Goal: Obtain resource: Download file/media

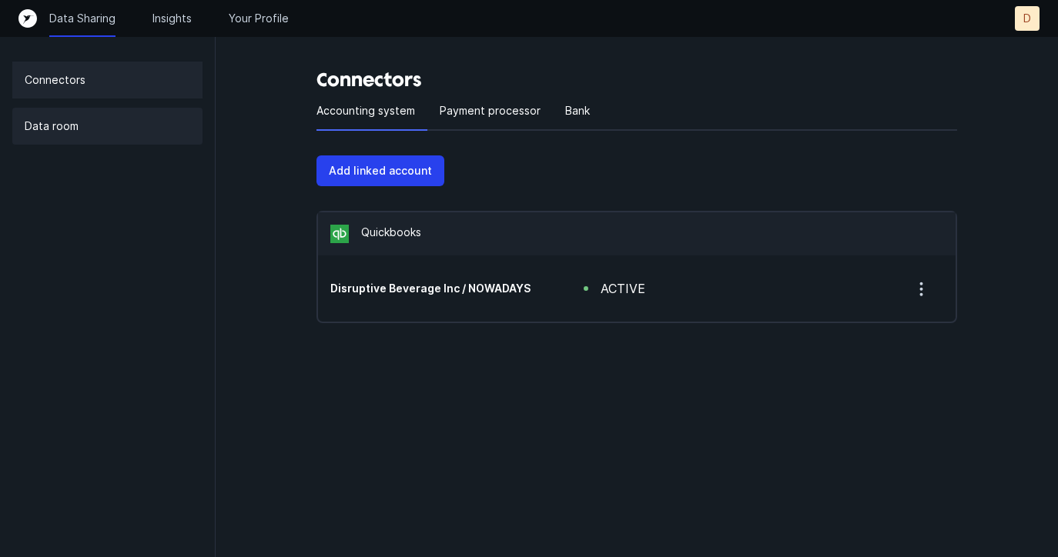
click at [119, 124] on div "Data room" at bounding box center [107, 126] width 190 height 37
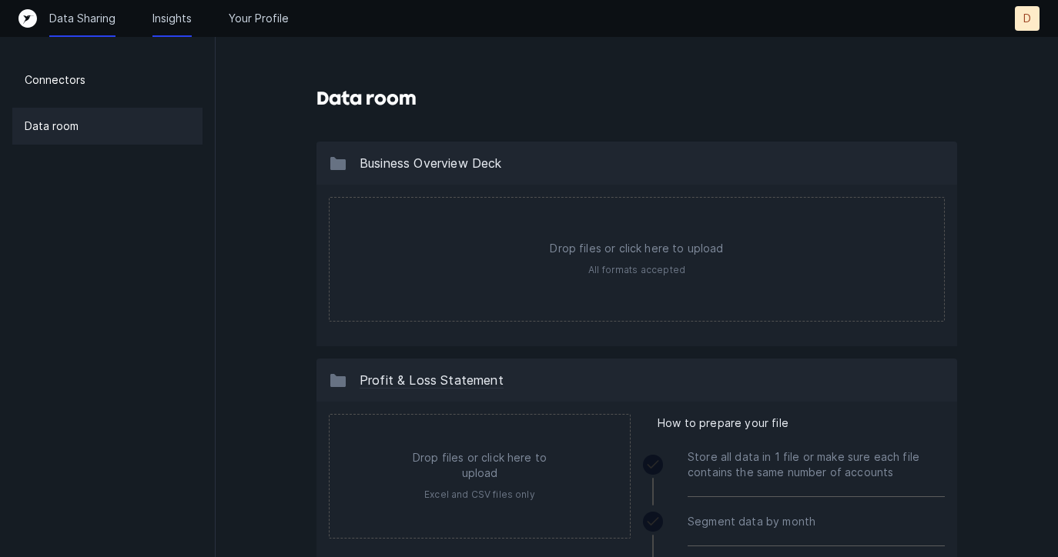
click at [169, 15] on p "Insights" at bounding box center [171, 18] width 39 height 15
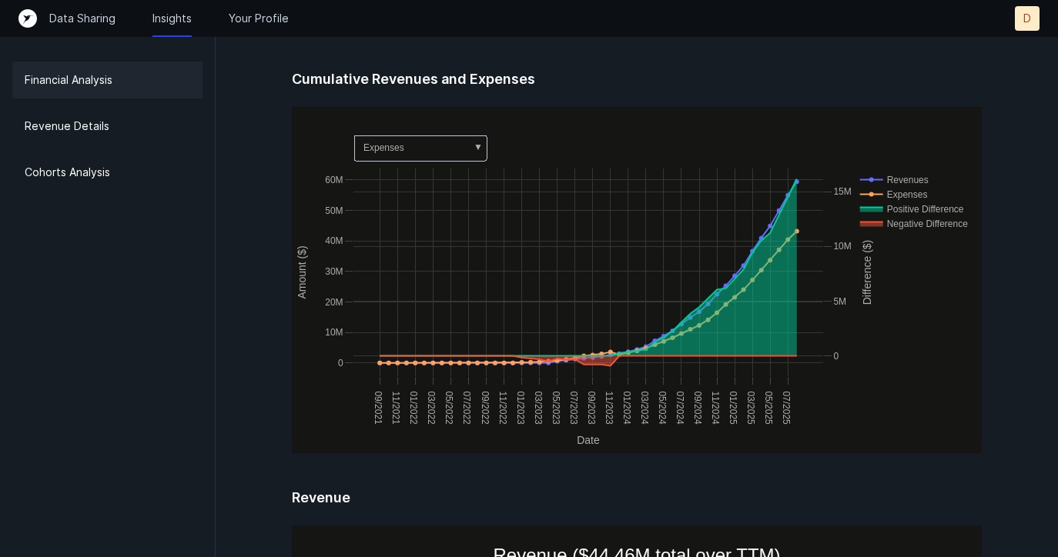
scroll to position [923, 0]
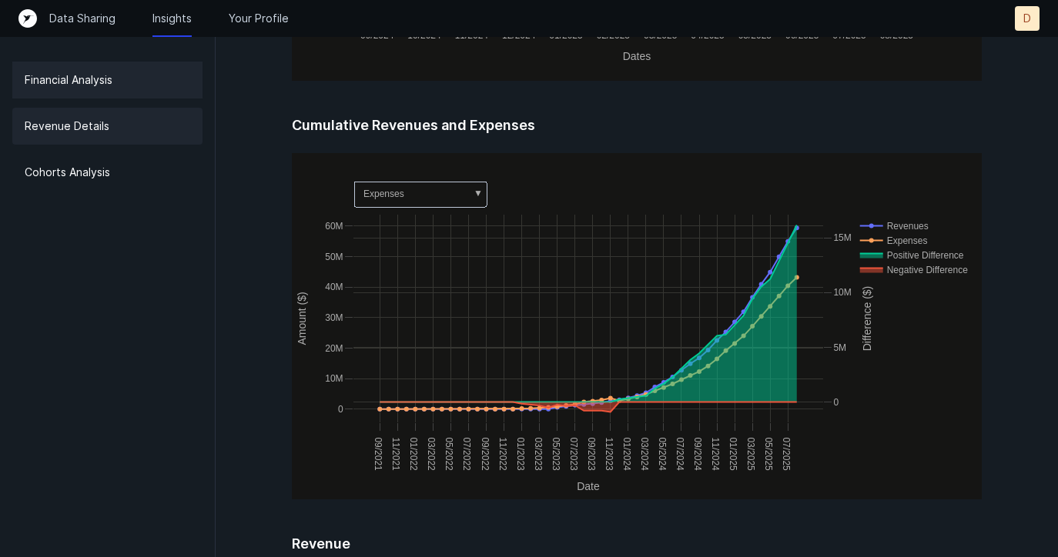
click at [136, 136] on div "Revenue Details" at bounding box center [107, 126] width 190 height 37
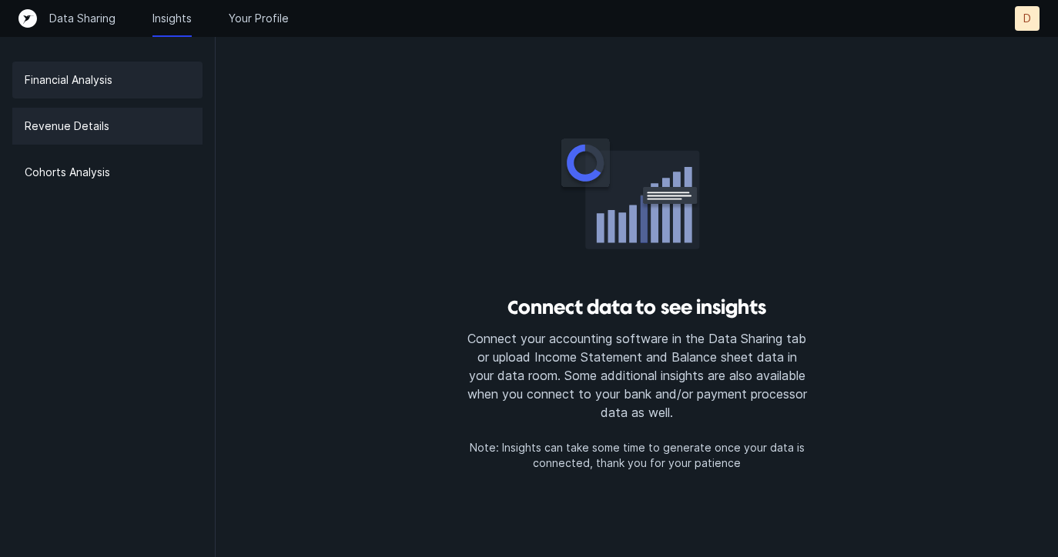
click at [142, 89] on div "Financial Analysis" at bounding box center [107, 80] width 190 height 37
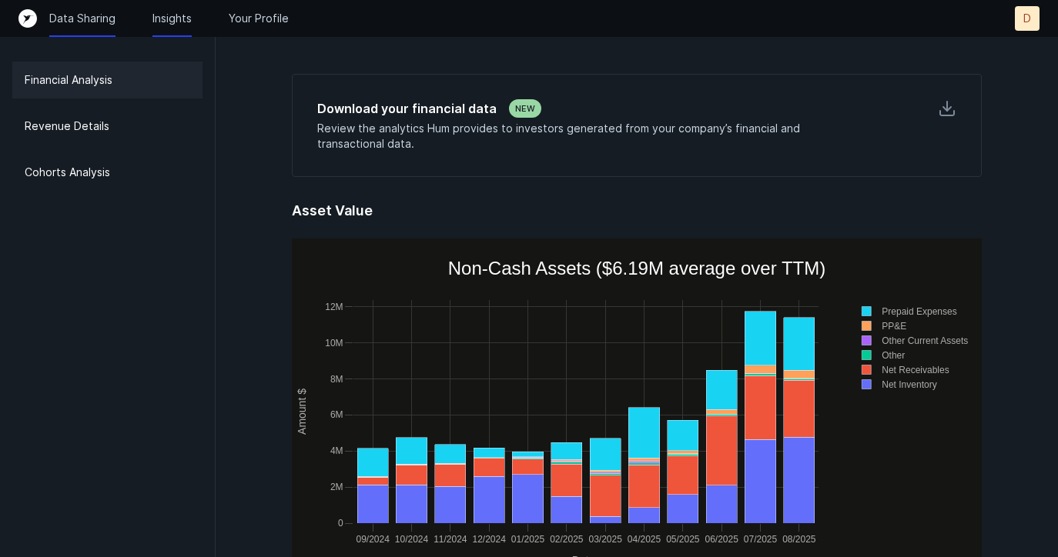
click at [81, 17] on p "Data Sharing" at bounding box center [82, 18] width 66 height 15
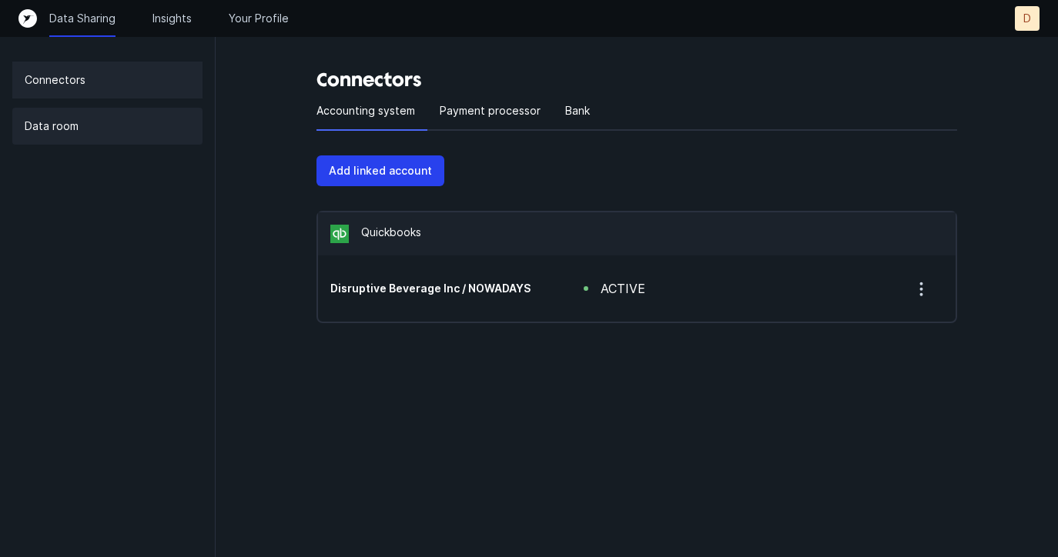
click at [102, 139] on div "Data room" at bounding box center [107, 126] width 190 height 37
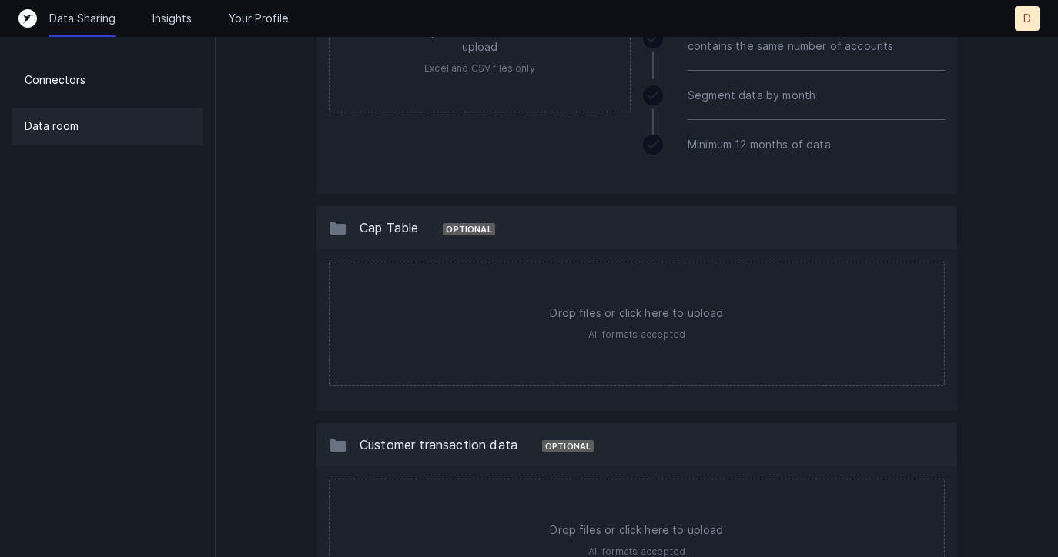
scroll to position [975, 0]
click at [125, 87] on div "Connectors" at bounding box center [107, 80] width 190 height 37
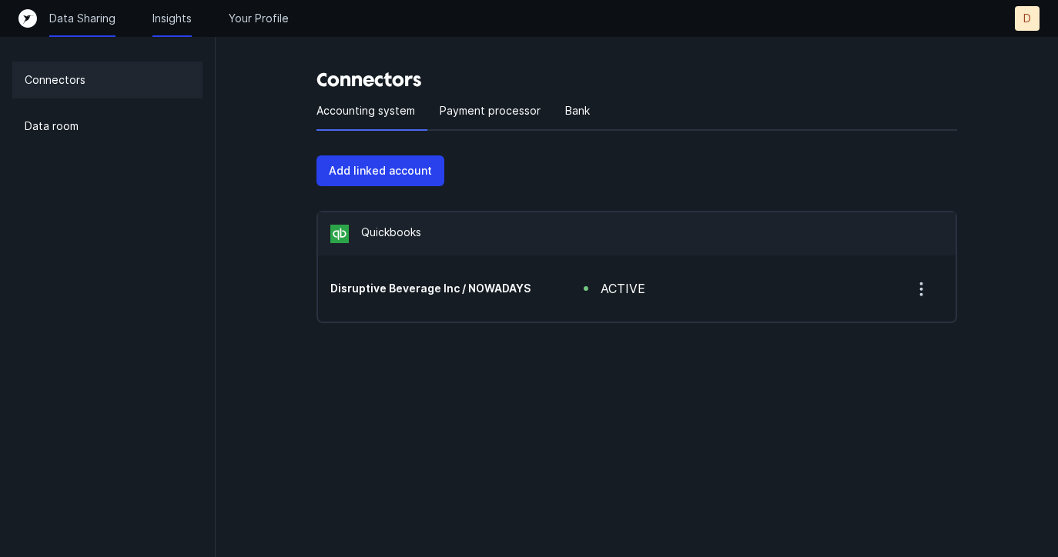
click at [179, 12] on p "Insights" at bounding box center [171, 18] width 39 height 15
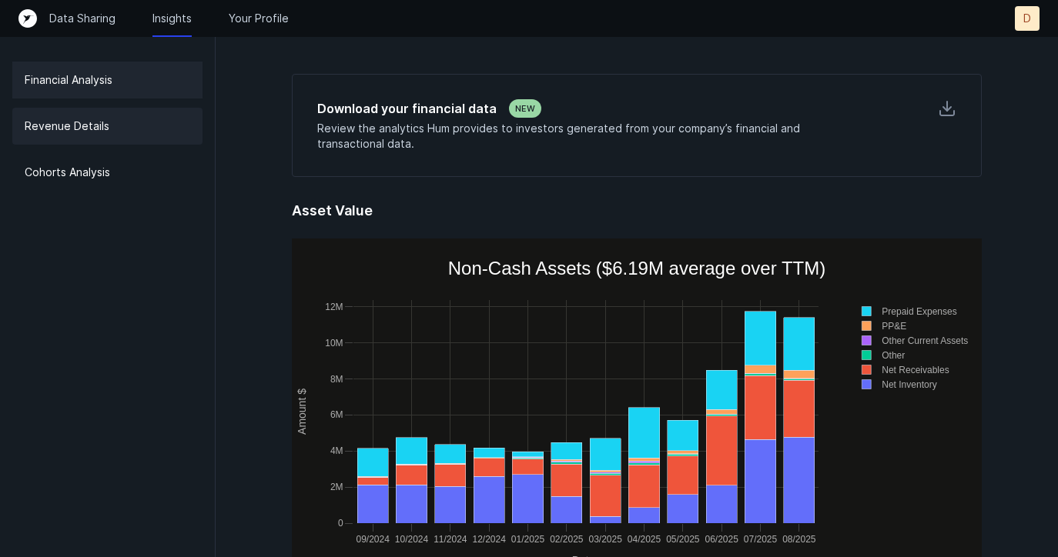
click at [91, 135] on p "Revenue Details" at bounding box center [67, 126] width 85 height 18
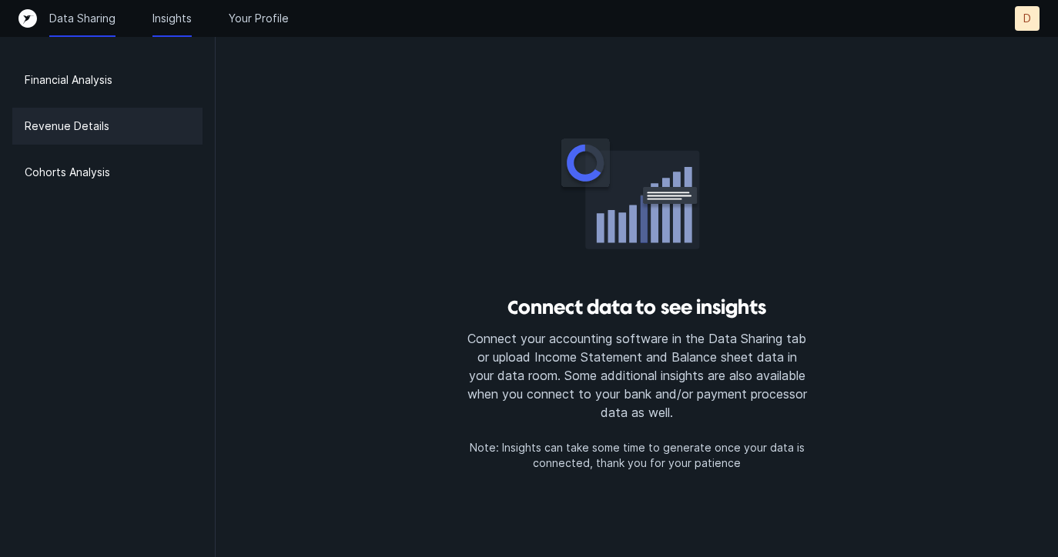
click at [99, 20] on p "Data Sharing" at bounding box center [82, 18] width 66 height 15
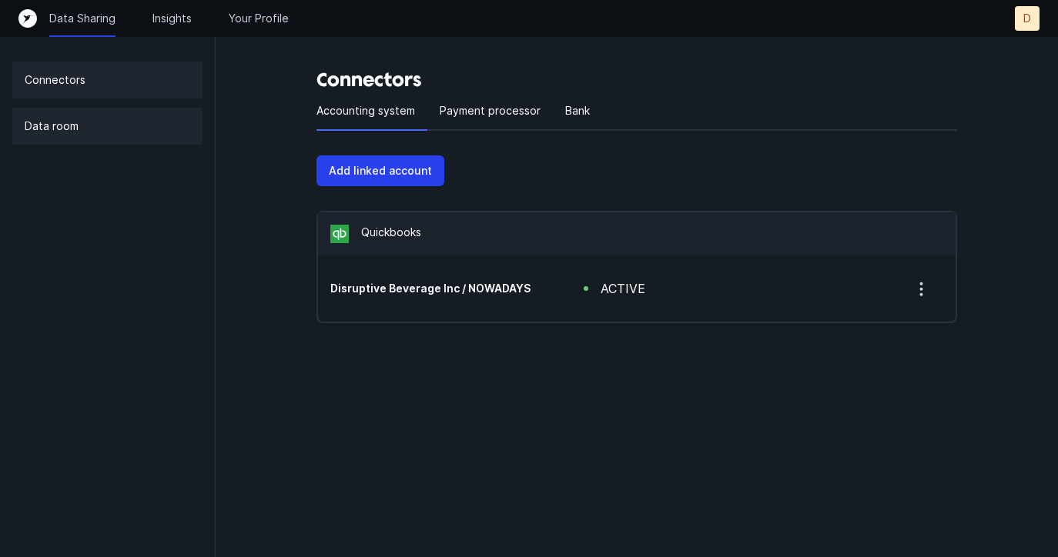
click at [115, 109] on div "Data room" at bounding box center [107, 126] width 190 height 37
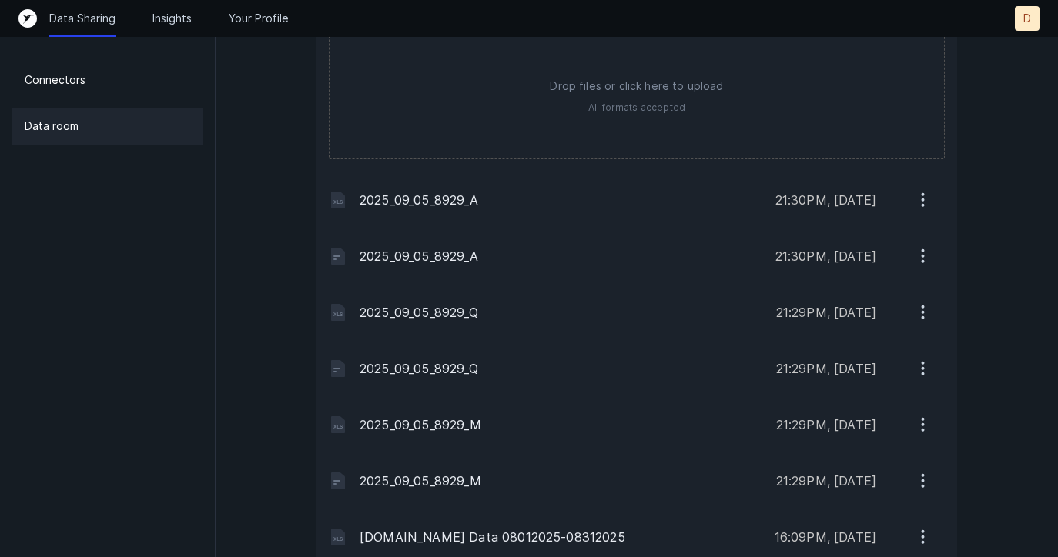
scroll to position [1452, 0]
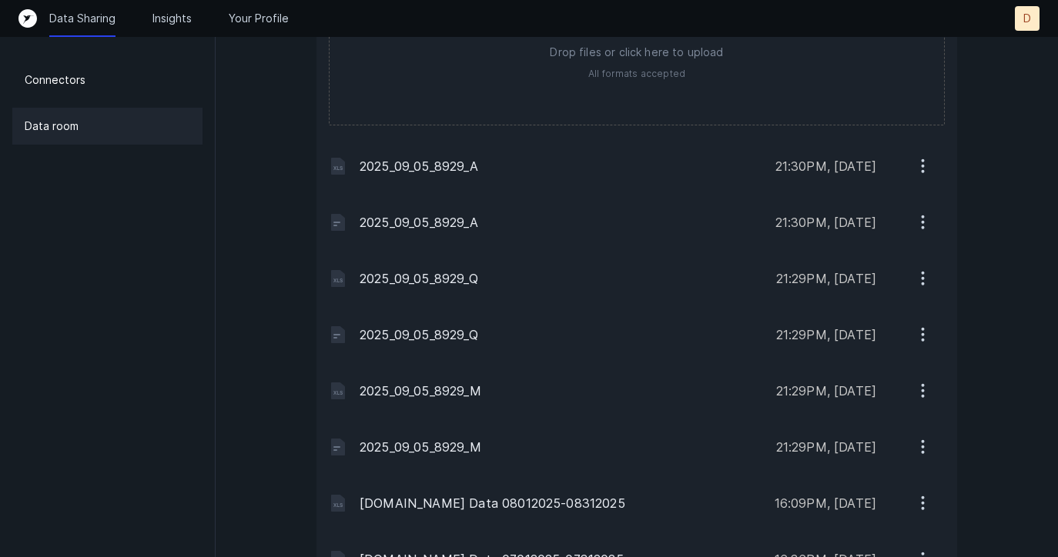
click at [924, 450] on icon "button" at bounding box center [922, 446] width 19 height 19
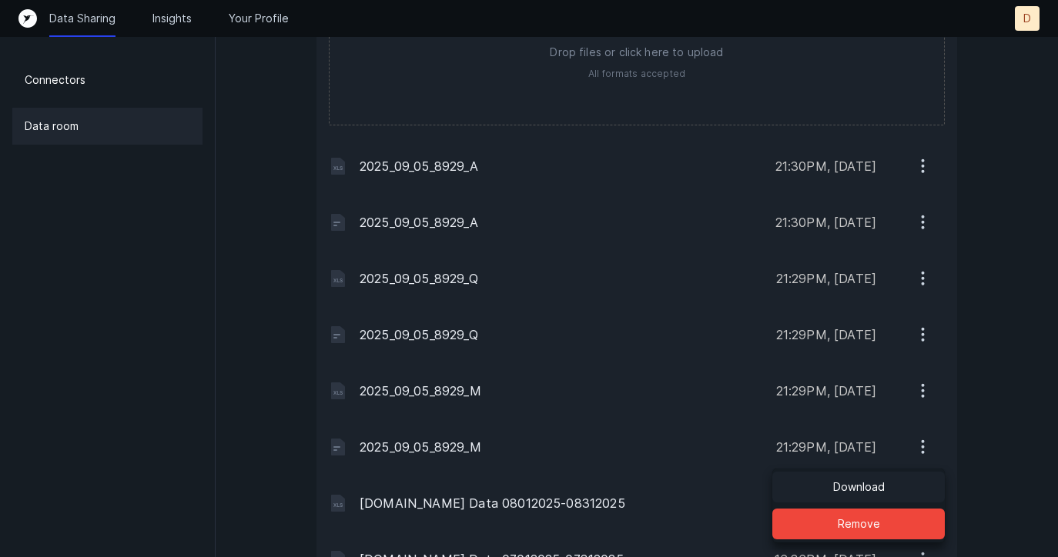
click at [896, 478] on button "Download" at bounding box center [858, 487] width 172 height 31
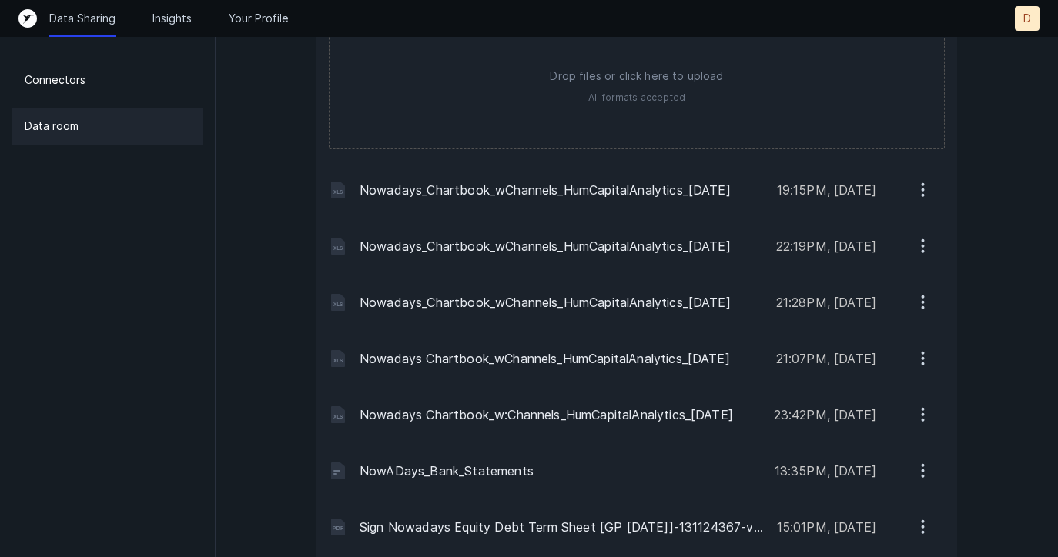
scroll to position [2421, 0]
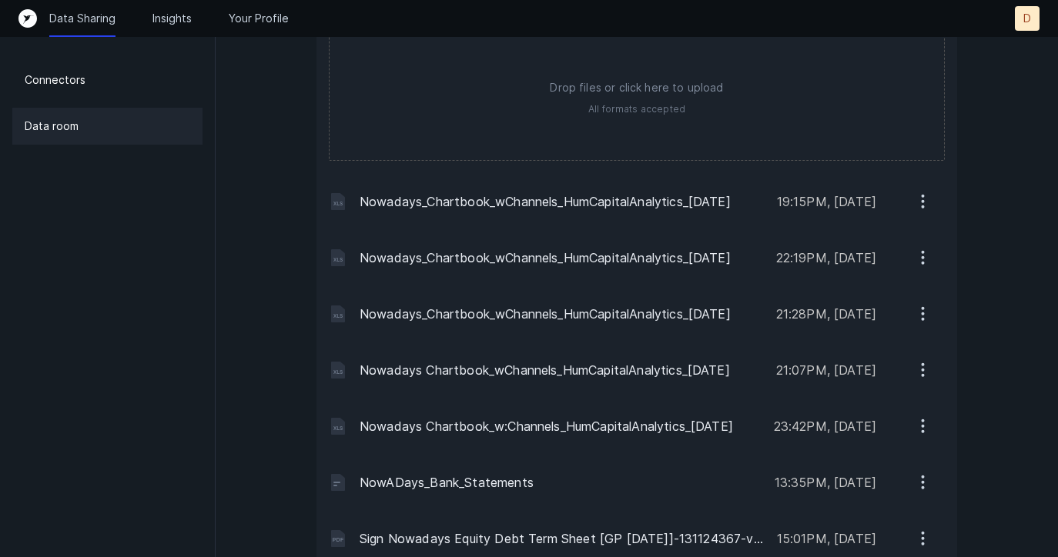
click at [918, 203] on icon "button" at bounding box center [922, 201] width 19 height 19
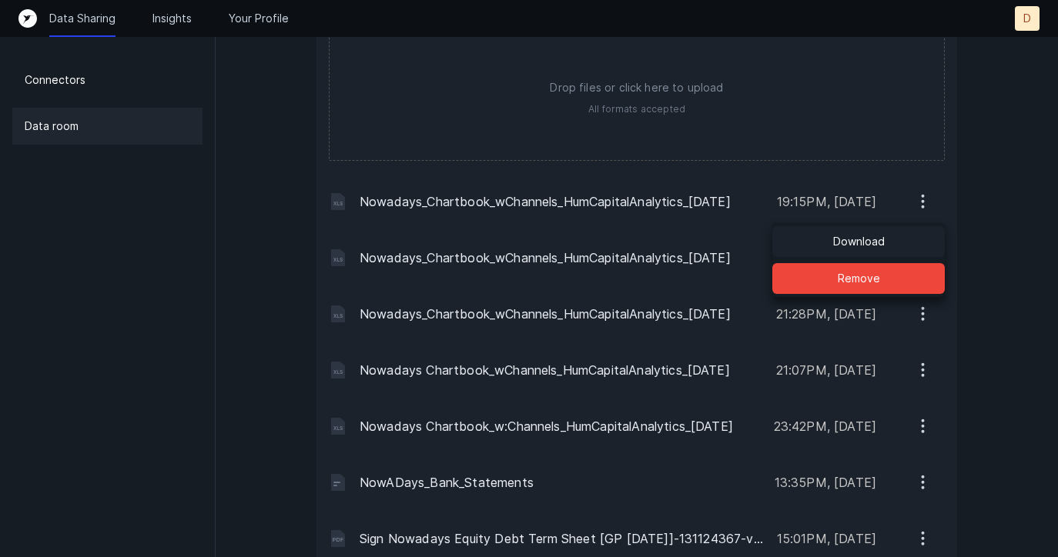
click at [895, 232] on button "Download" at bounding box center [858, 241] width 172 height 31
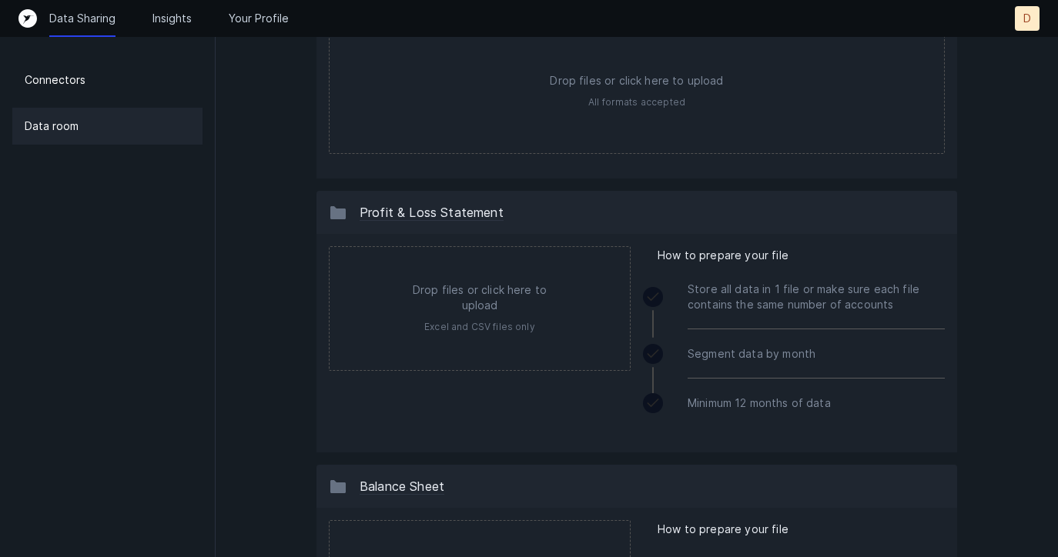
scroll to position [0, 0]
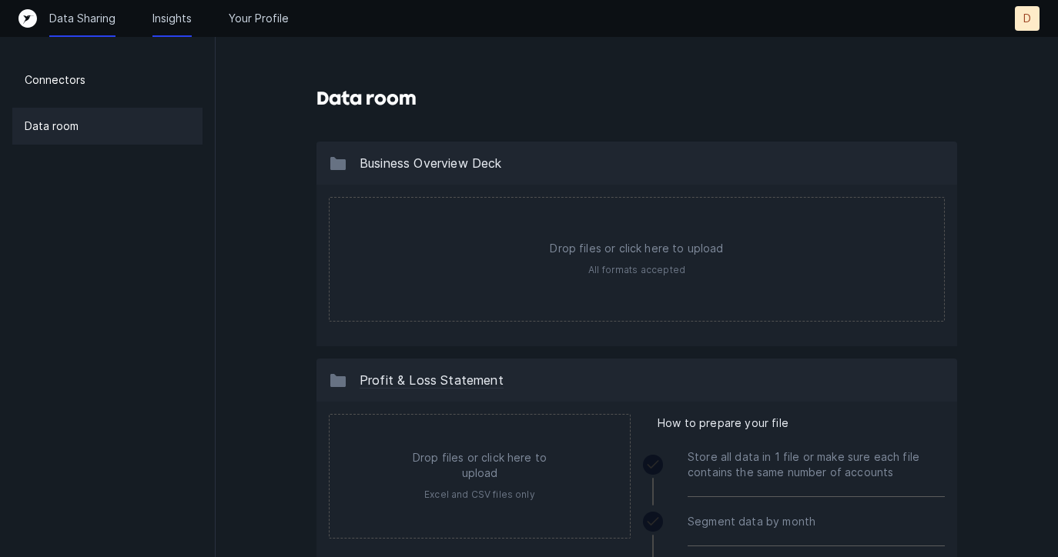
click at [172, 23] on p "Insights" at bounding box center [171, 18] width 39 height 15
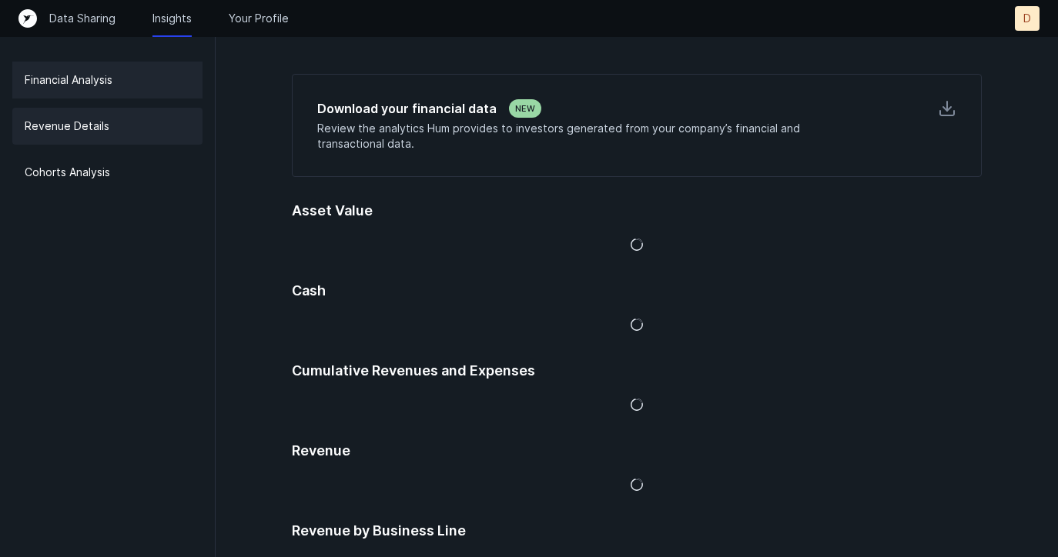
click at [134, 125] on div "Revenue Details" at bounding box center [107, 126] width 190 height 37
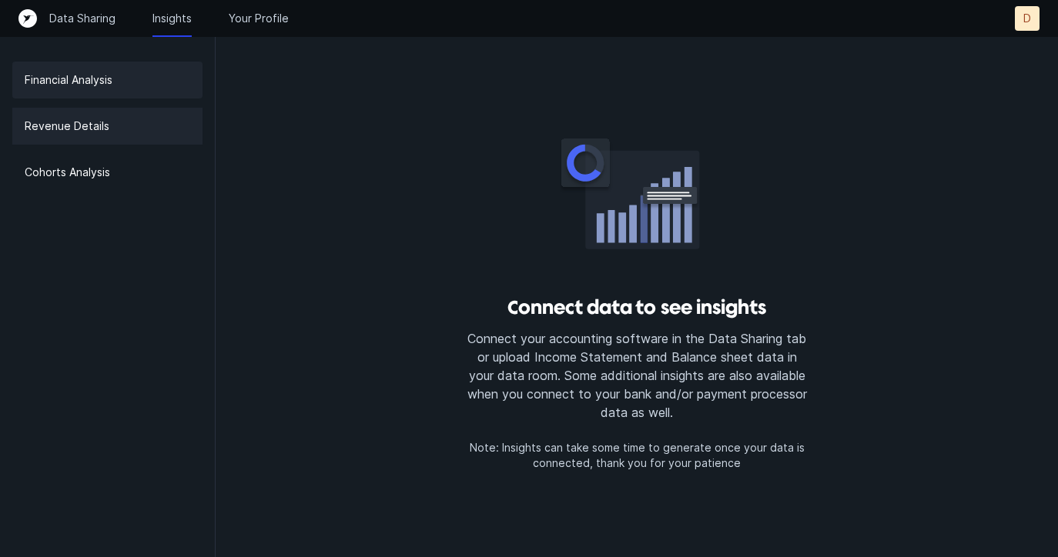
click at [73, 76] on p "Financial Analysis" at bounding box center [69, 80] width 88 height 18
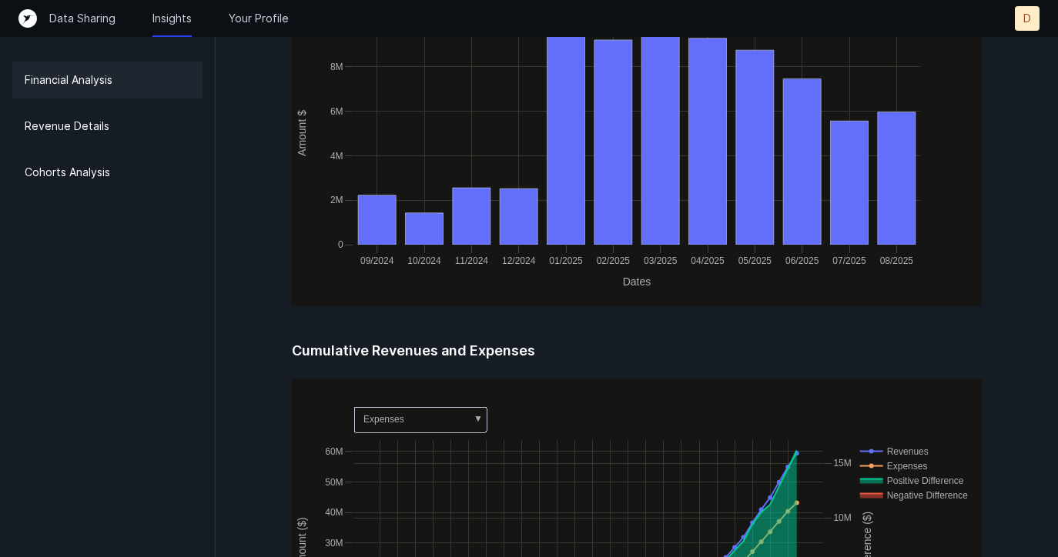
scroll to position [523, 0]
